Goal: Information Seeking & Learning: Learn about a topic

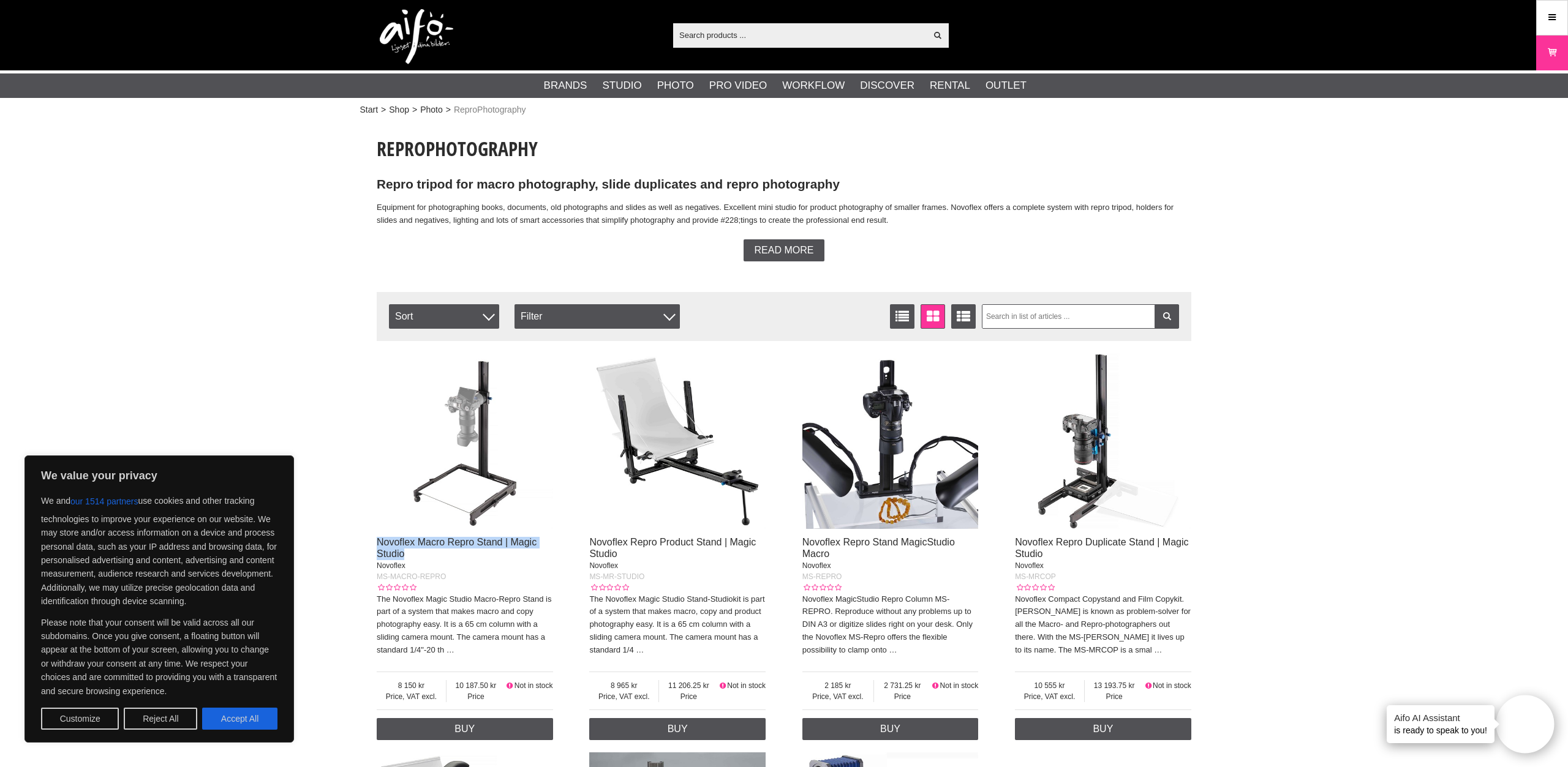
drag, startPoint x: 372, startPoint y: 540, endPoint x: 411, endPoint y: 558, distance: 43.0
copy link "Novoflex Macro Repro Stand | Magic Studio"
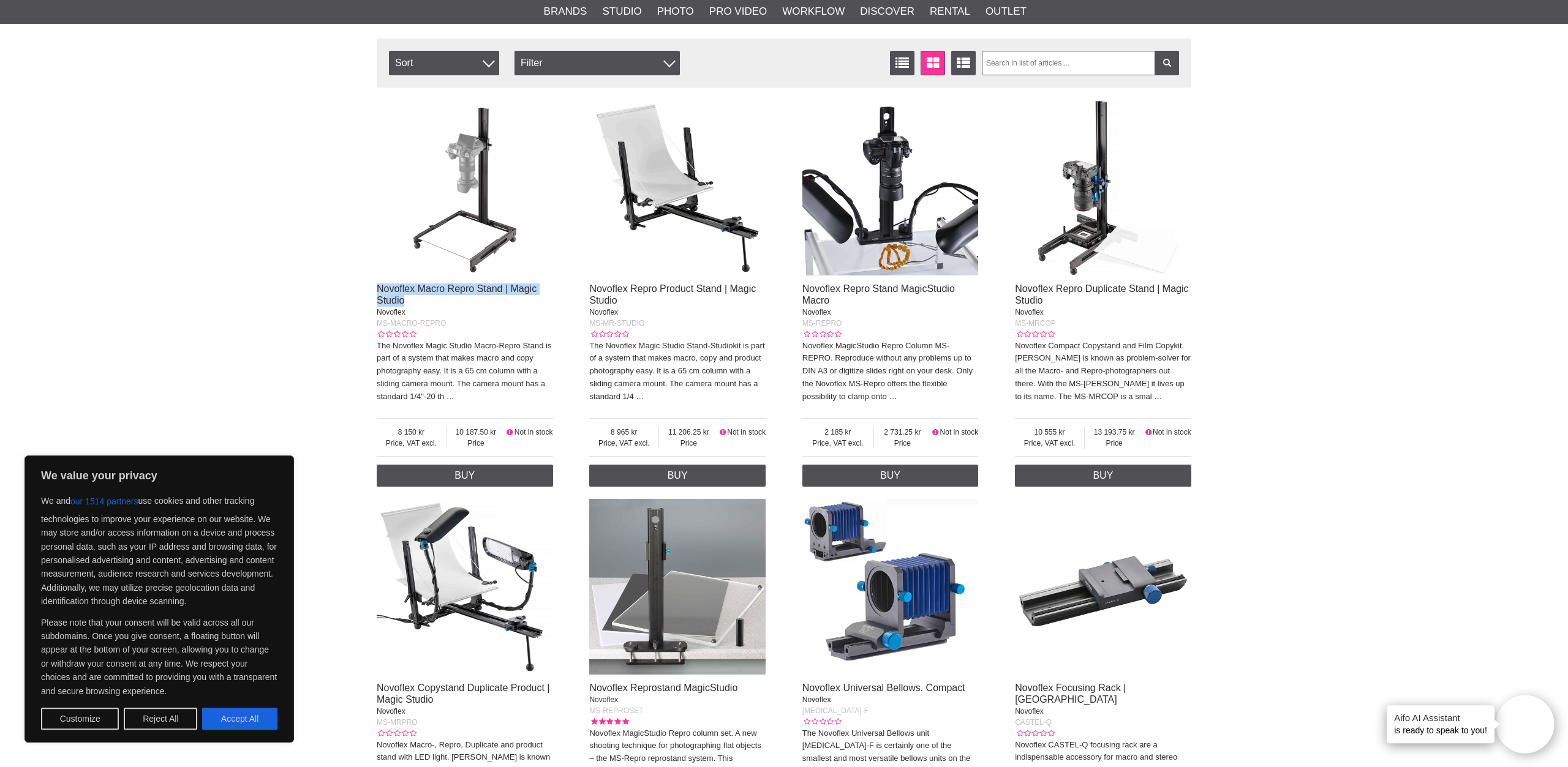
scroll to position [255, 0]
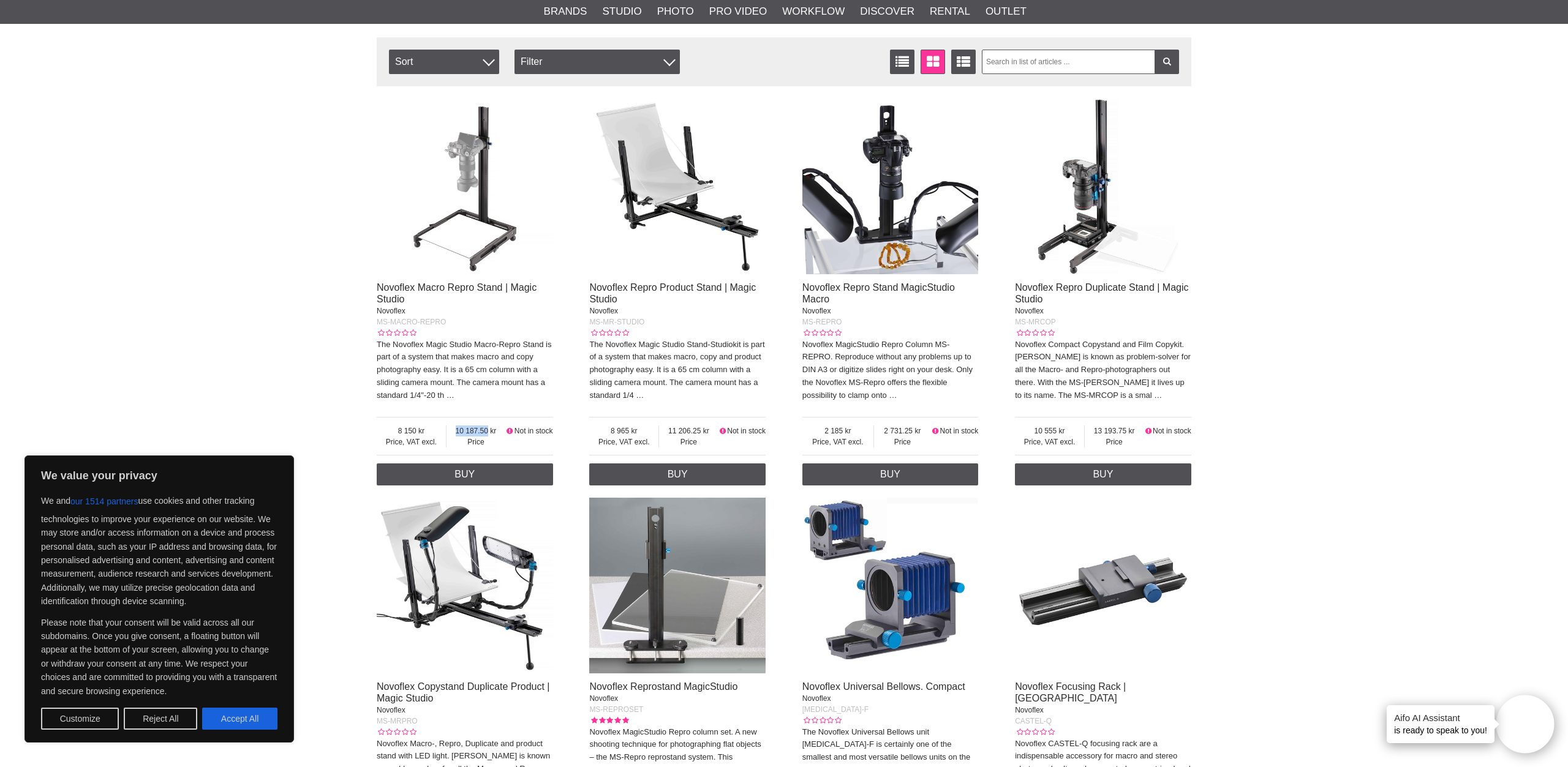
drag, startPoint x: 455, startPoint y: 432, endPoint x: 498, endPoint y: 432, distance: 43.0
click at [498, 432] on span "10 187.50" at bounding box center [475, 431] width 59 height 11
click at [479, 434] on span "10 187.50" at bounding box center [475, 431] width 59 height 11
drag, startPoint x: 455, startPoint y: 430, endPoint x: 477, endPoint y: 430, distance: 22.0
click at [477, 430] on span "10 187.50" at bounding box center [475, 431] width 59 height 11
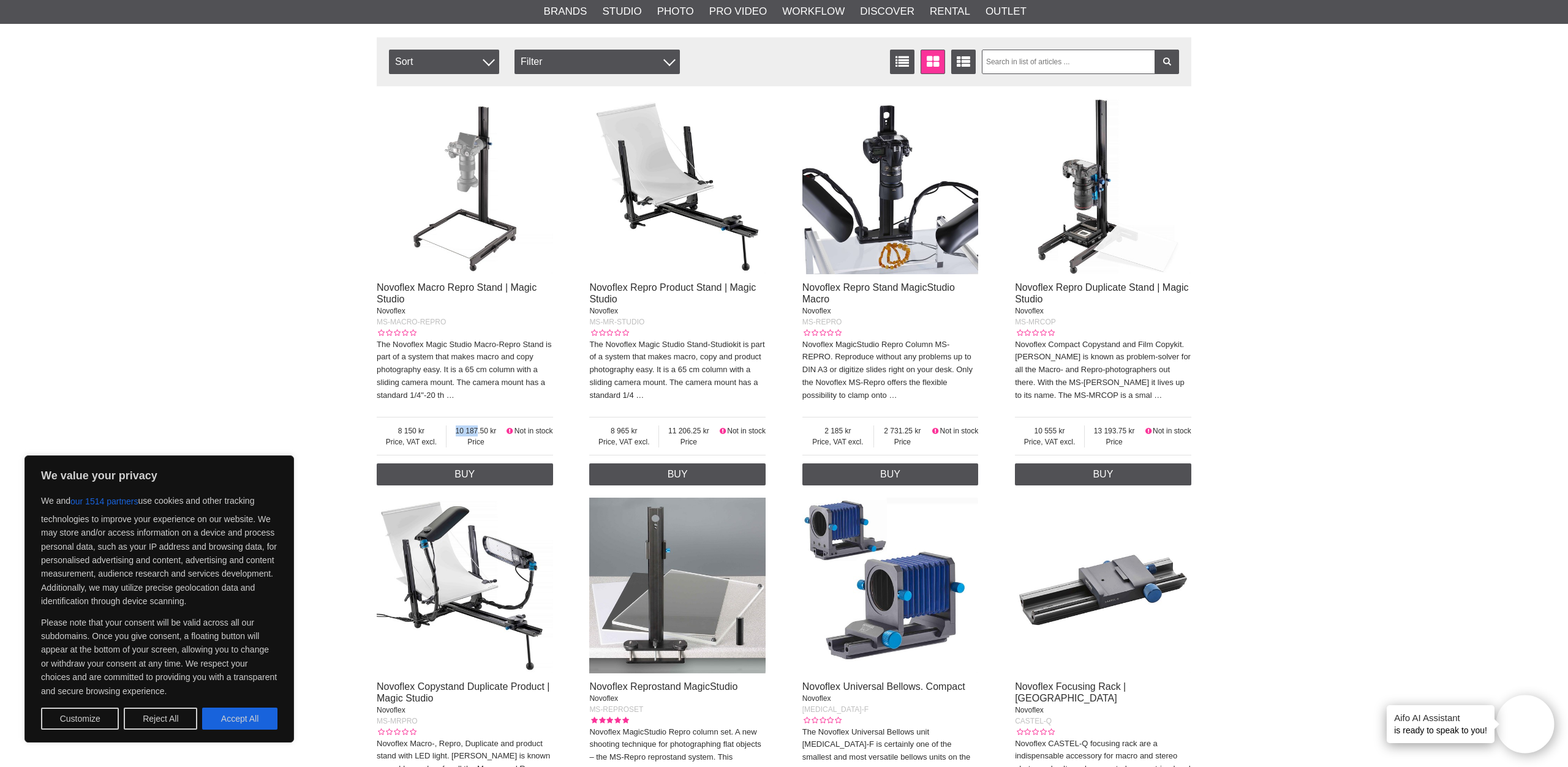
copy span "10 187"
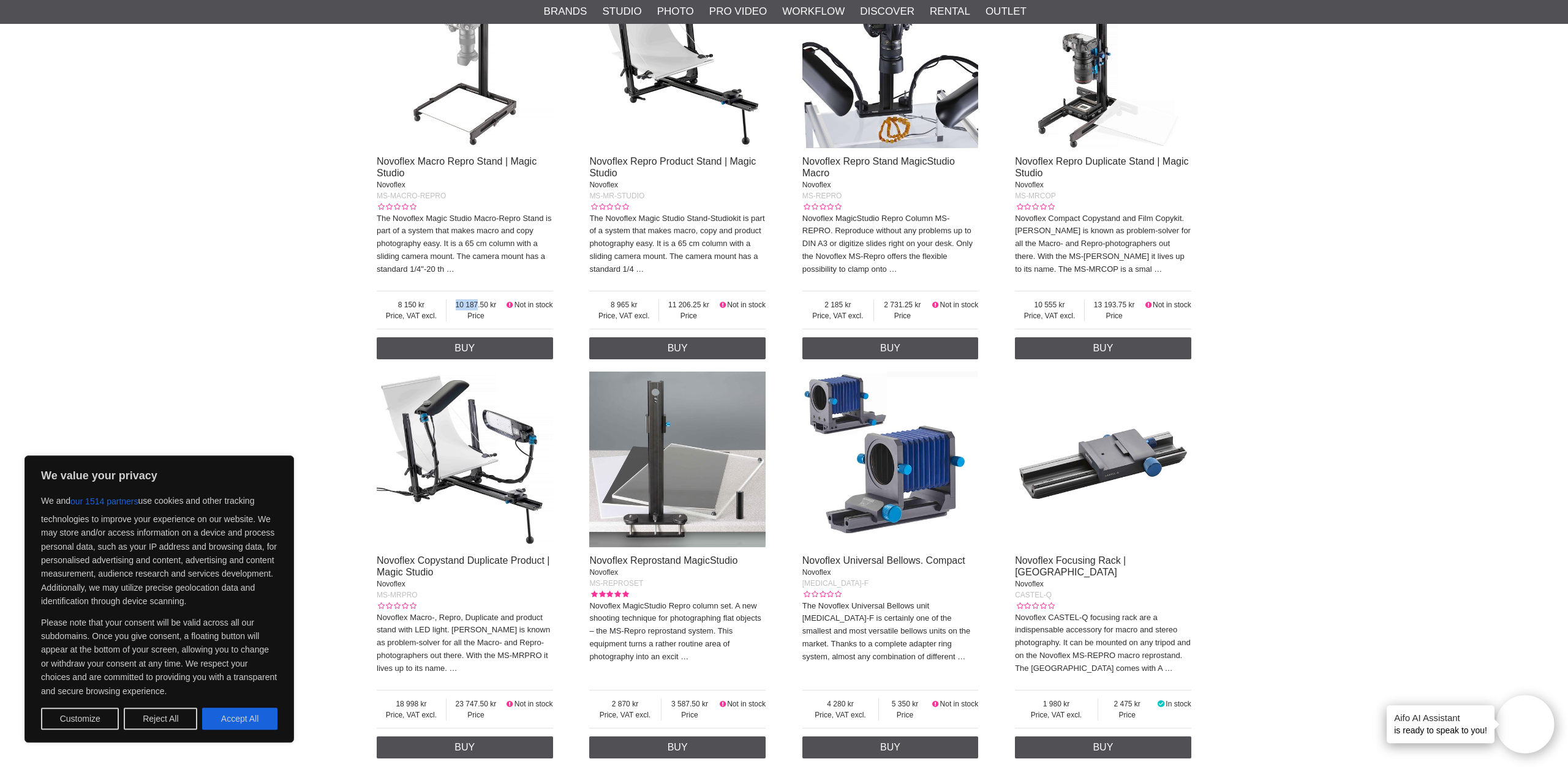
scroll to position [127, 0]
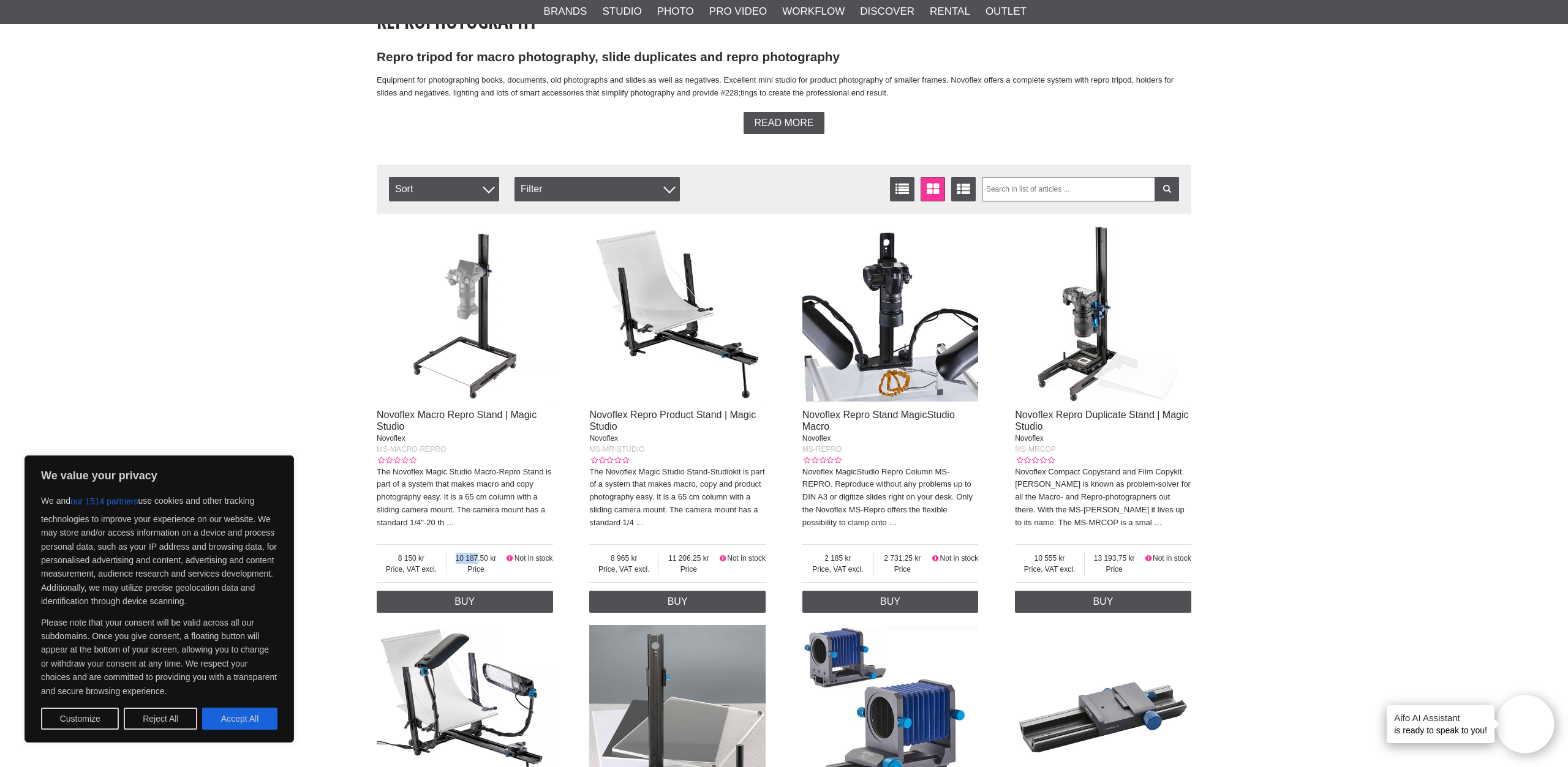
click at [456, 357] on img at bounding box center [465, 314] width 176 height 176
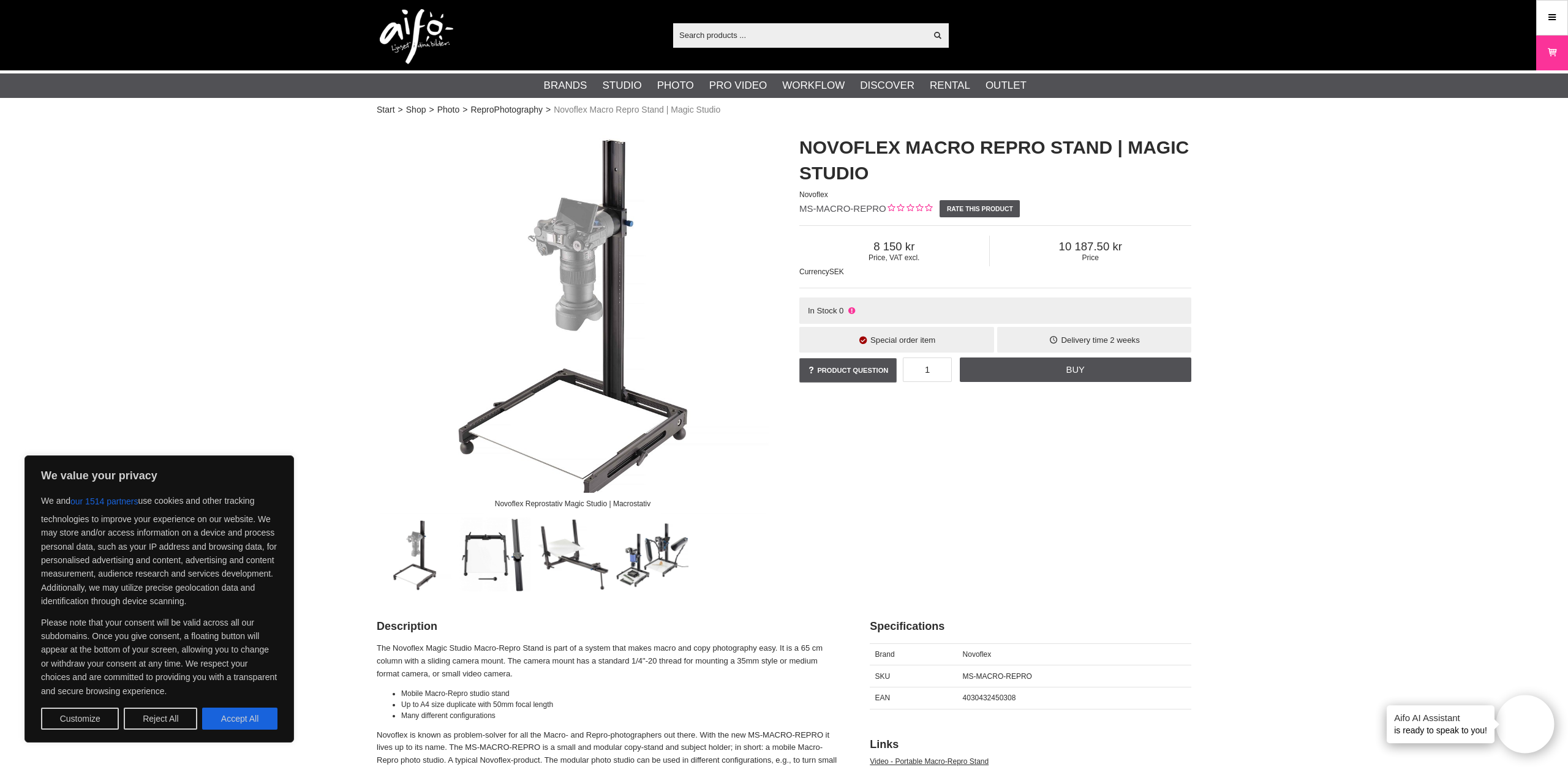
click at [504, 565] on img at bounding box center [494, 554] width 74 height 74
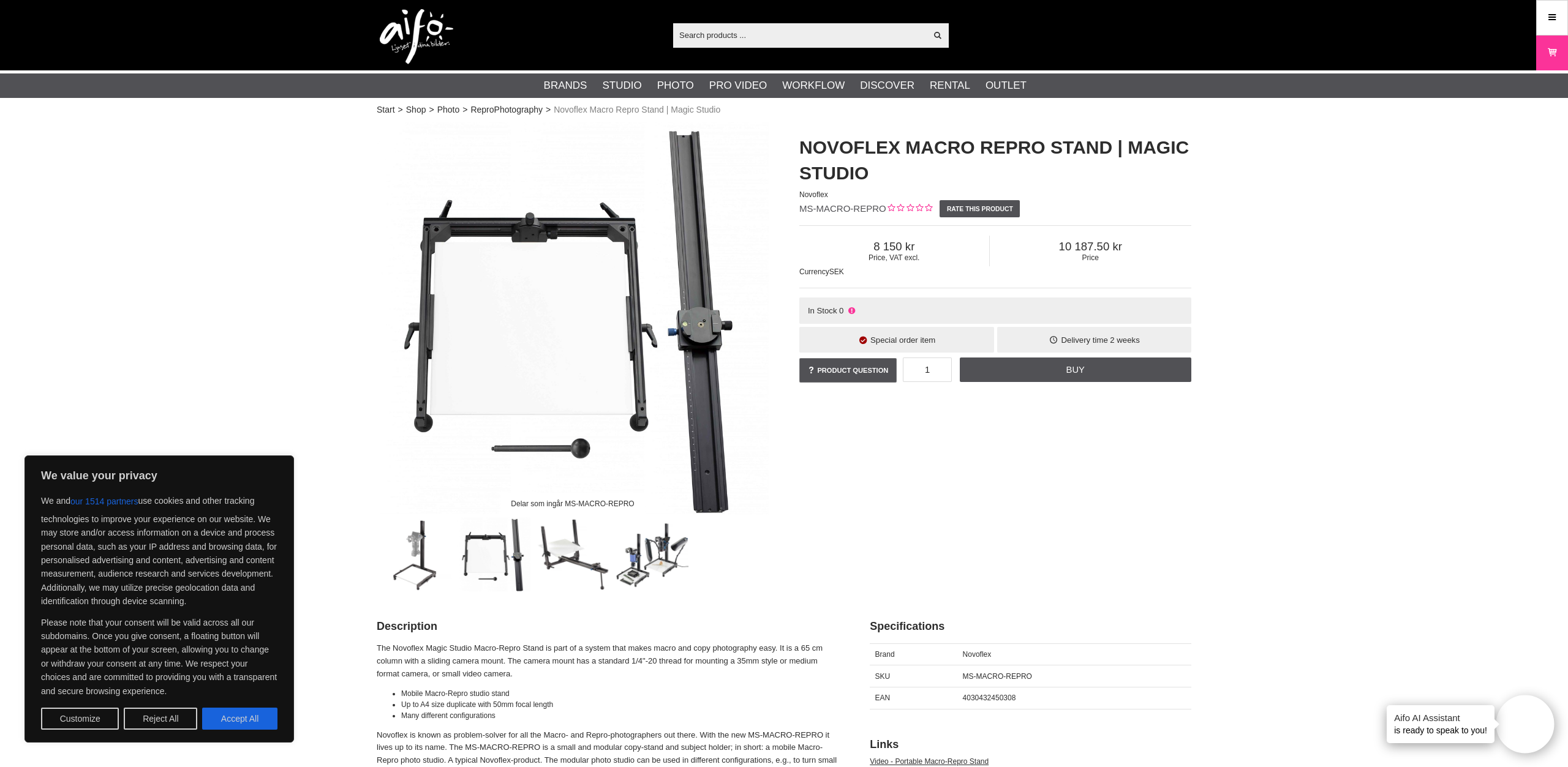
click at [565, 560] on img at bounding box center [573, 554] width 74 height 74
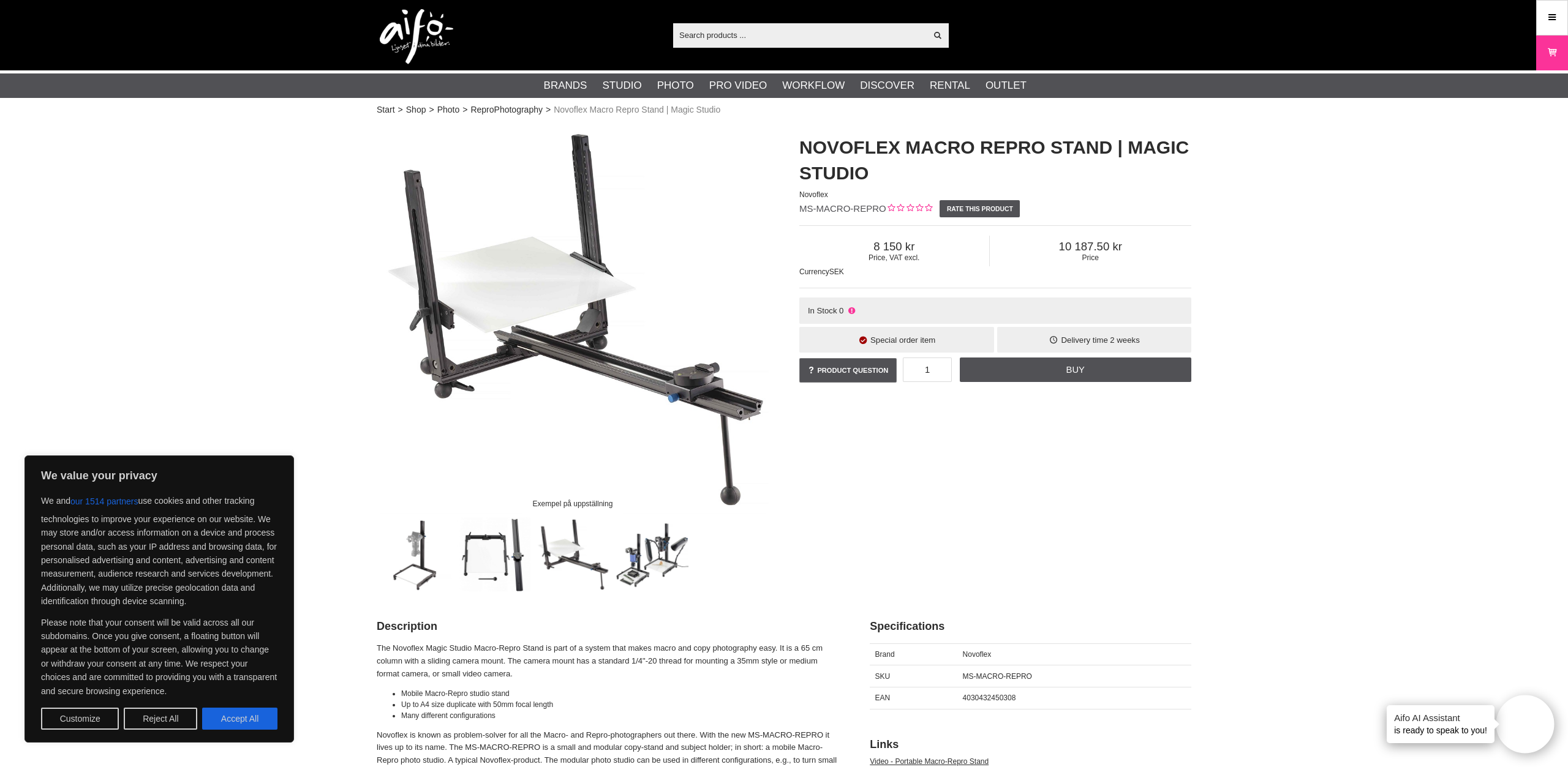
click at [635, 569] on img at bounding box center [652, 554] width 74 height 74
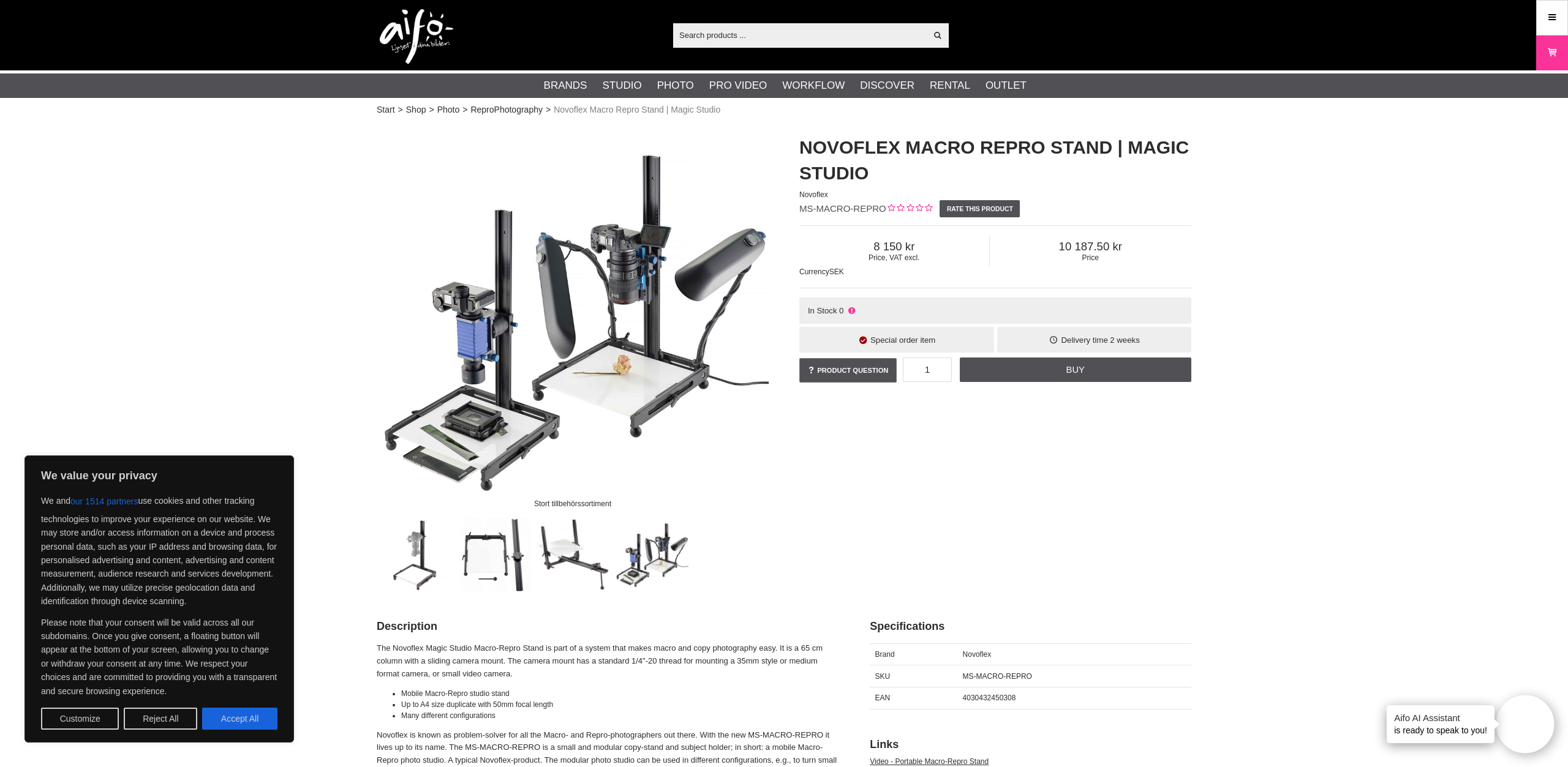
click at [454, 475] on img at bounding box center [573, 318] width 392 height 392
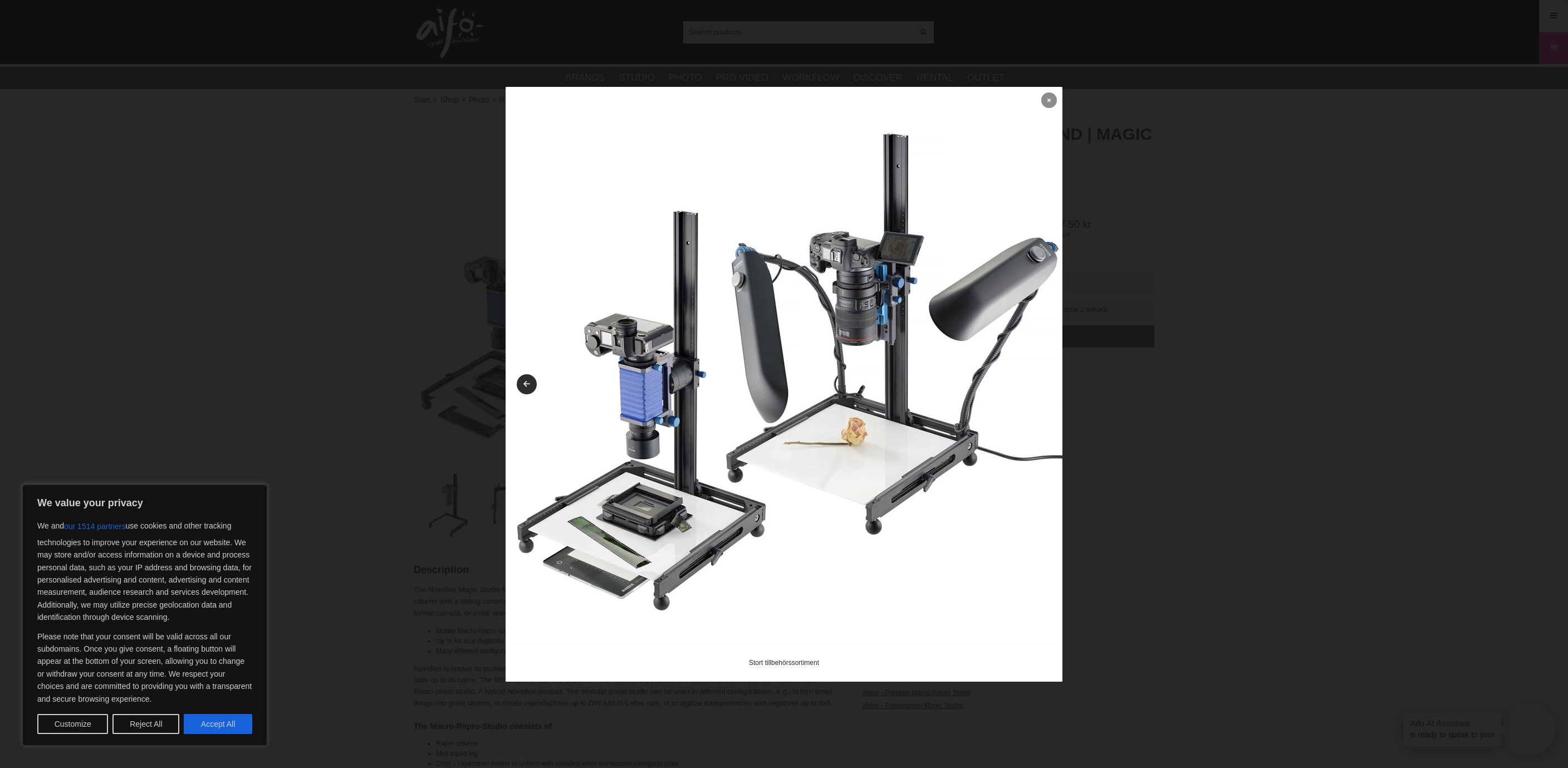
click at [1053, 104] on link at bounding box center [1049, 100] width 15 height 15
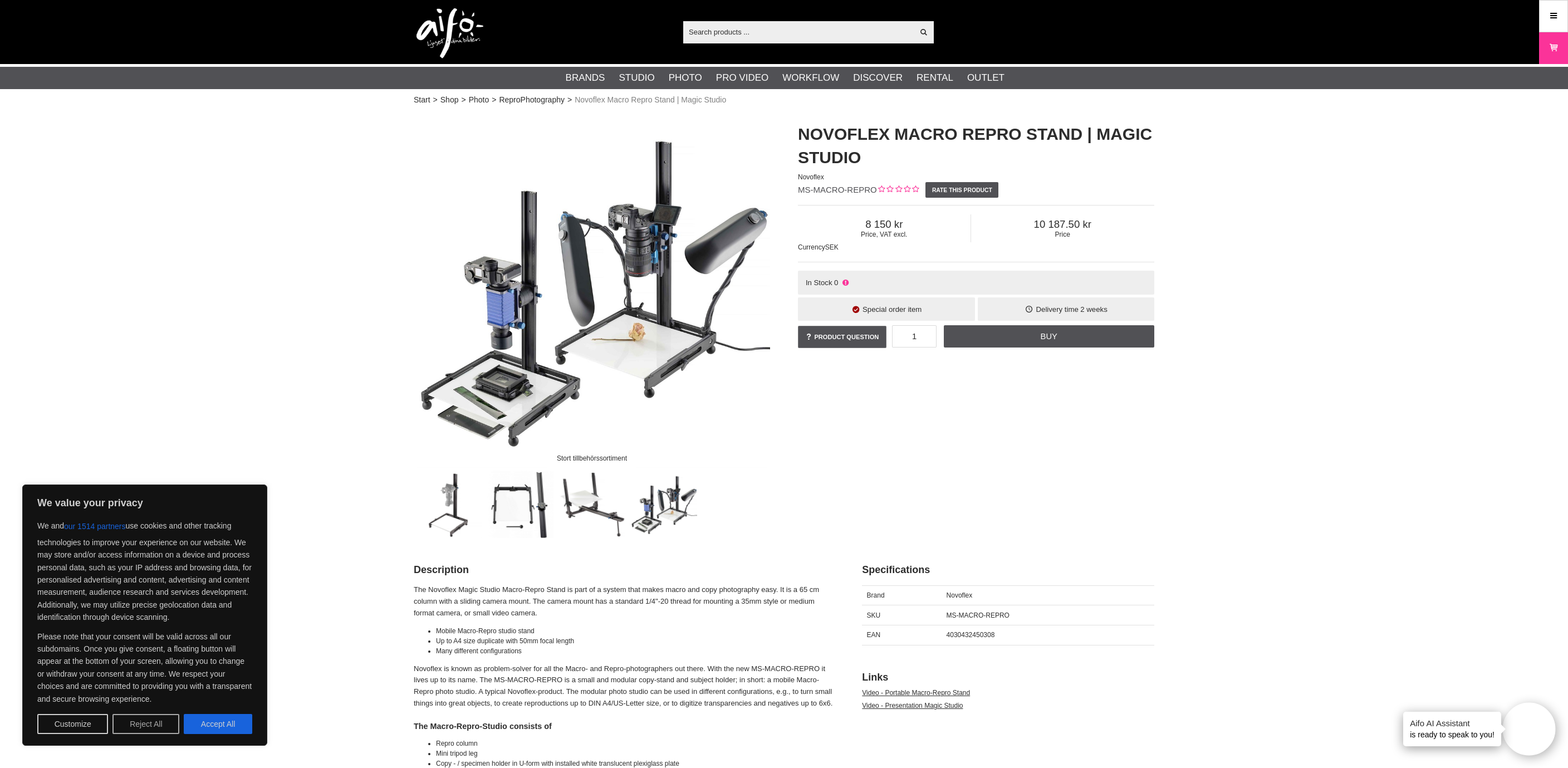
click at [136, 698] on button "Reject All" at bounding box center [146, 724] width 67 height 20
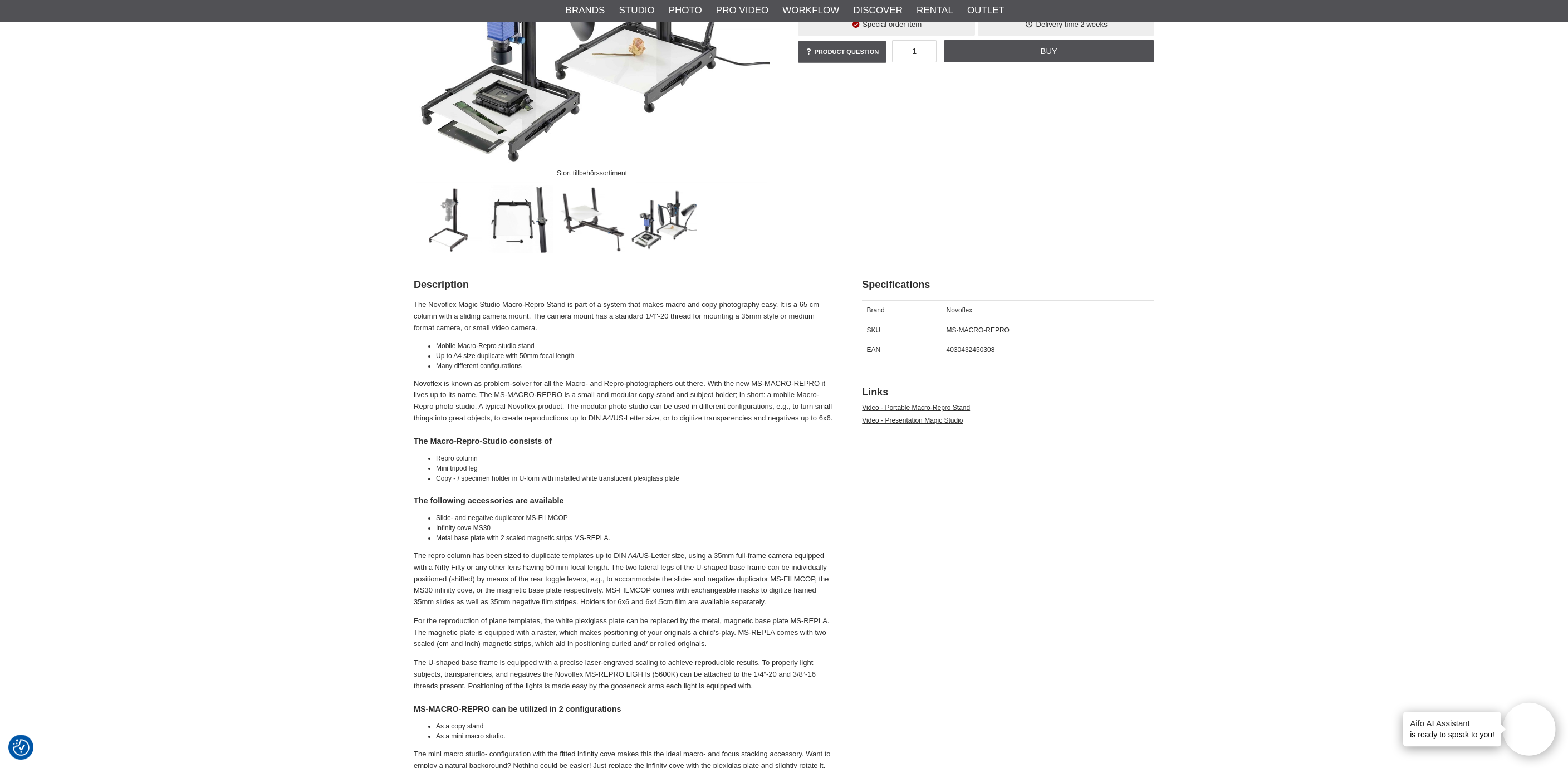
scroll to position [294, 0]
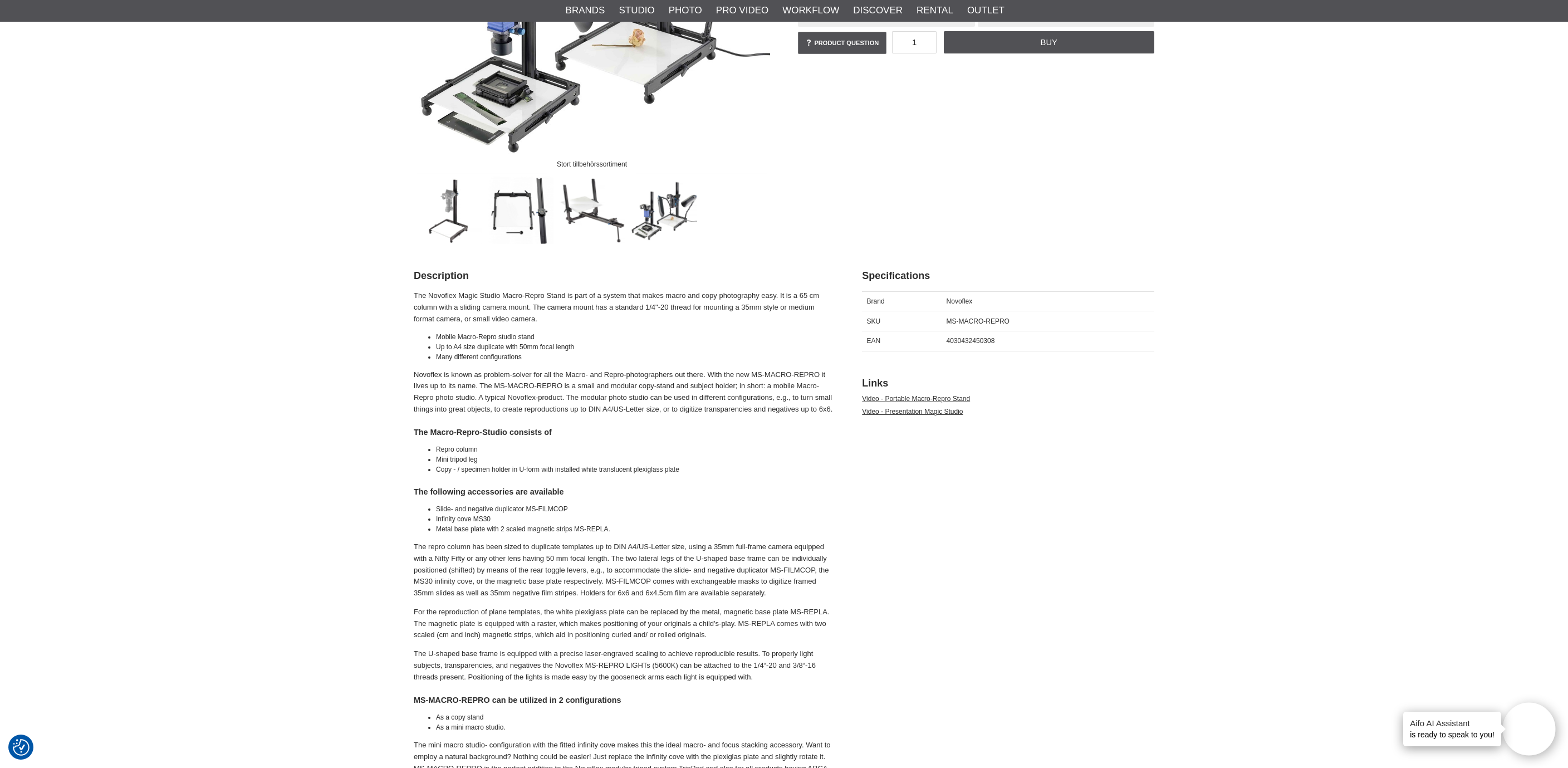
click at [451, 224] on img at bounding box center [448, 210] width 68 height 68
